Goal: Book appointment/travel/reservation

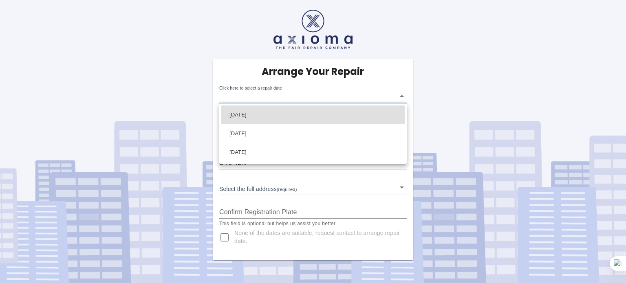
click at [403, 98] on body "Arrange Your Repair Click here to select a repair date ​ Phone Number   * [PHON…" at bounding box center [313, 141] width 626 height 283
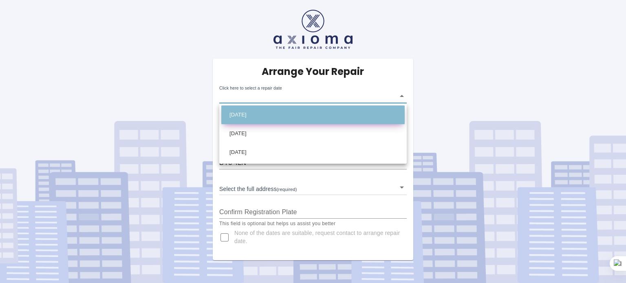
click at [372, 118] on li "[DATE]" at bounding box center [312, 115] width 183 height 19
type input "[DATE]T00:00:00.000Z"
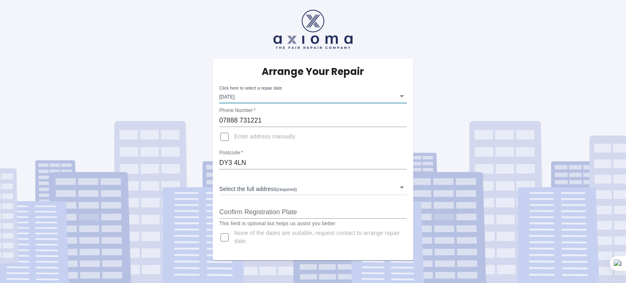
click at [264, 189] on body "Arrange Your Repair Click here to select a repair date [DATE] [DATE]T00:00:00.0…" at bounding box center [313, 141] width 626 height 283
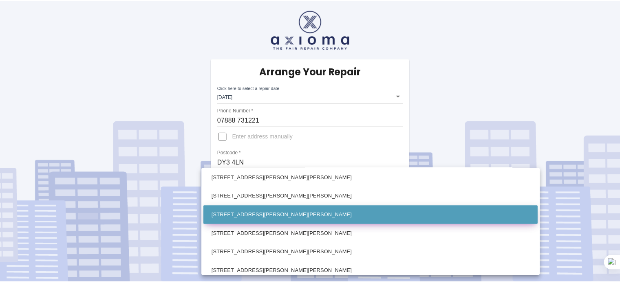
scroll to position [82, 0]
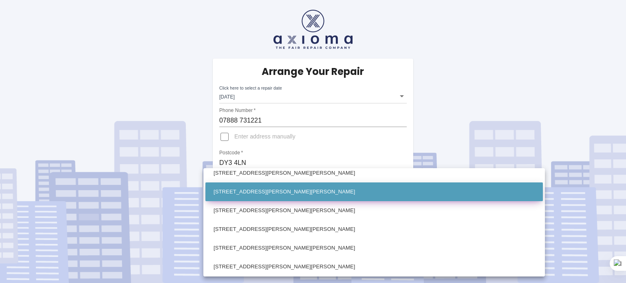
click at [284, 187] on li "[STREET_ADDRESS][PERSON_NAME][PERSON_NAME]" at bounding box center [373, 192] width 337 height 19
type input "[STREET_ADDRESS][PERSON_NAME][PERSON_NAME]"
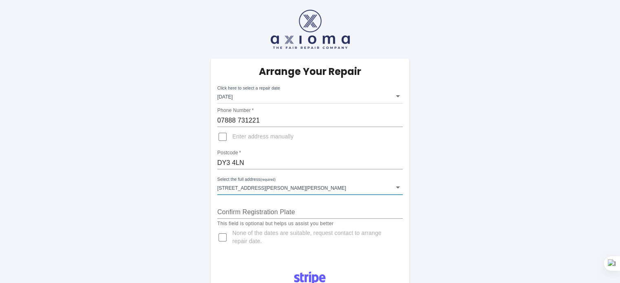
click at [238, 209] on input "Confirm Registration Plate" at bounding box center [309, 212] width 185 height 13
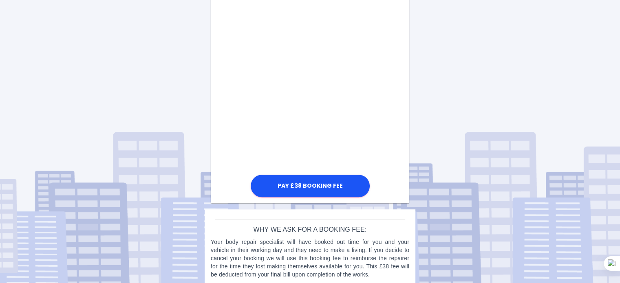
scroll to position [509, 0]
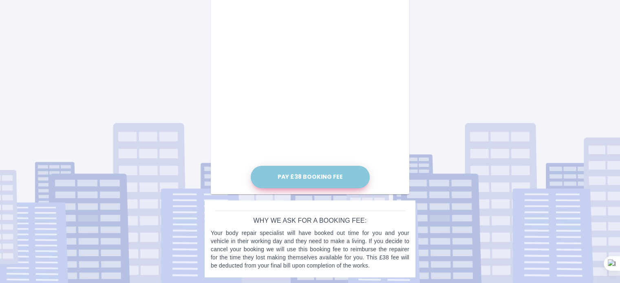
click at [305, 176] on button "Pay £38 Booking Fee" at bounding box center [310, 177] width 119 height 22
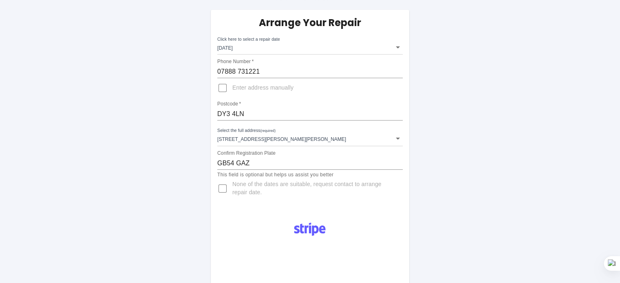
scroll to position [49, 0]
drag, startPoint x: 236, startPoint y: 160, endPoint x: 194, endPoint y: 159, distance: 41.6
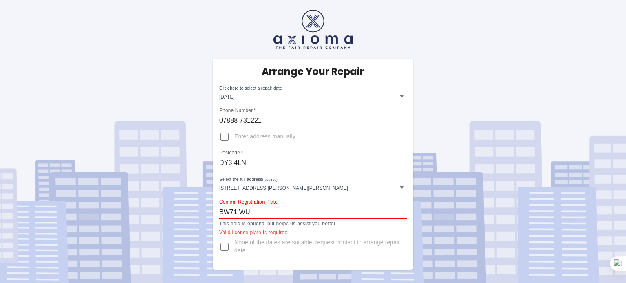
type input "BW71 WUM"
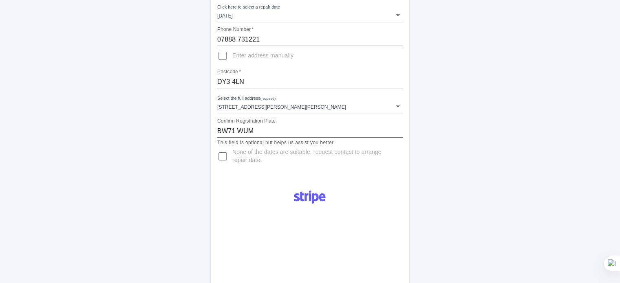
scroll to position [82, 0]
drag, startPoint x: 272, startPoint y: 130, endPoint x: 169, endPoint y: 126, distance: 102.8
click at [169, 126] on div "Arrange Your Repair Click here to select a repair date Fri Sep 12 2025 2025-09-…" at bounding box center [310, 244] width 632 height 653
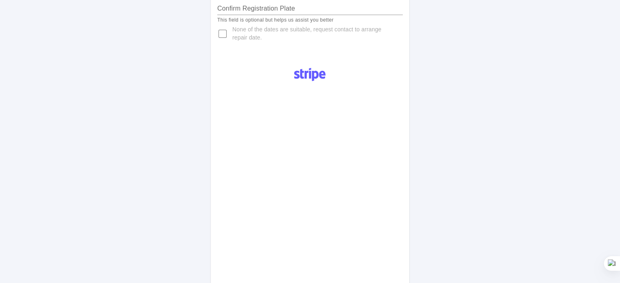
scroll to position [381, 0]
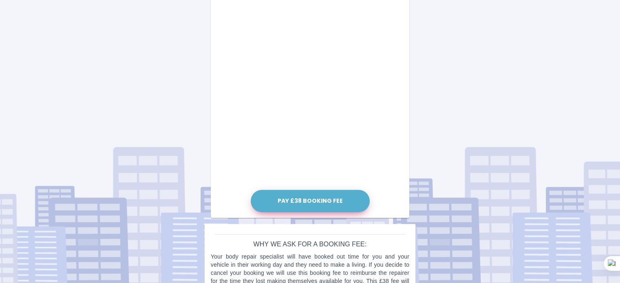
click at [315, 197] on button "Pay £38 Booking Fee" at bounding box center [310, 201] width 119 height 22
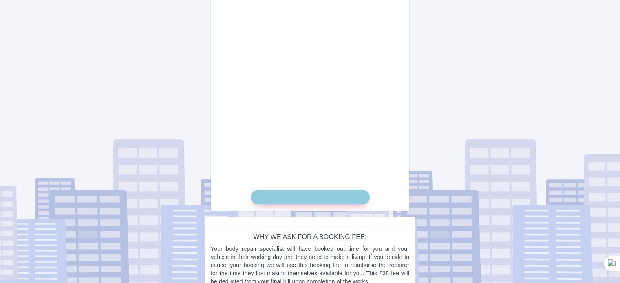
scroll to position [397, 0]
